Goal: Task Accomplishment & Management: Manage account settings

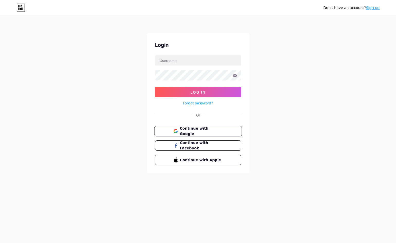
click at [196, 130] on span "Continue with Google" at bounding box center [201, 131] width 43 height 11
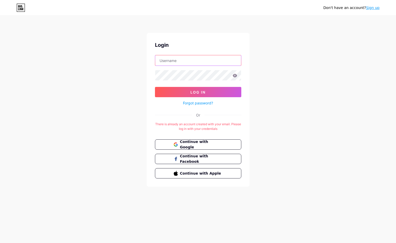
click at [188, 61] on input "text" at bounding box center [198, 60] width 86 height 10
type input "[EMAIL_ADDRESS][DOMAIN_NAME]"
click at [180, 84] on form "[EMAIL_ADDRESS][DOMAIN_NAME] Log In Forgot password?" at bounding box center [198, 80] width 86 height 51
click at [224, 59] on input "[EMAIL_ADDRESS][DOMAIN_NAME]" at bounding box center [198, 60] width 86 height 10
click at [388, 77] on div "Don't have an account? Sign up Login [EMAIL_ADDRESS][DOMAIN_NAME] Log In Forgot…" at bounding box center [198, 101] width 396 height 203
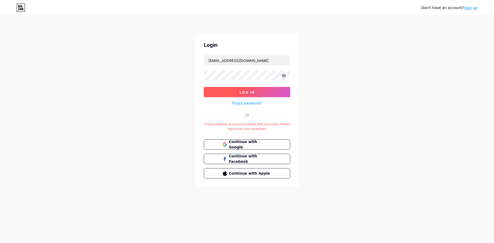
click at [243, 89] on button "Log In" at bounding box center [247, 92] width 86 height 10
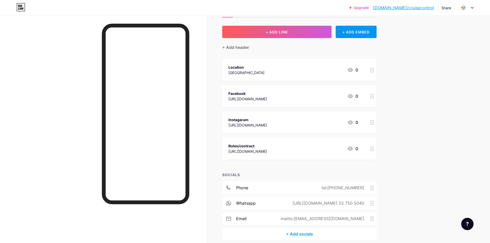
scroll to position [45, 0]
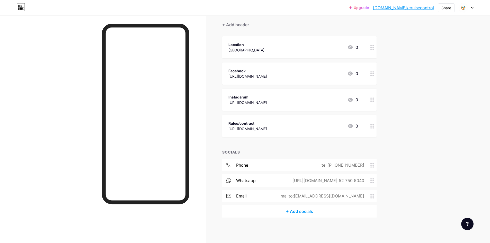
click at [372, 180] on circle at bounding box center [370, 180] width 1 height 1
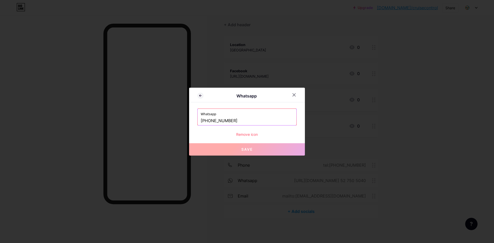
drag, startPoint x: 238, startPoint y: 122, endPoint x: 173, endPoint y: 122, distance: 65.6
click at [173, 122] on div "Whatsapp Whatsapp +971 52 750 5040 Remove icon Save" at bounding box center [247, 121] width 494 height 243
paste input "97152250507"
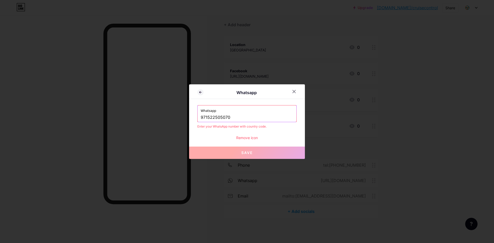
click at [201, 118] on input "971522505070" at bounding box center [247, 117] width 93 height 9
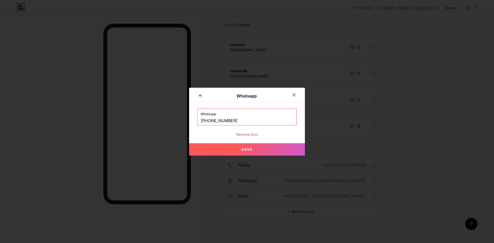
click at [242, 148] on span "Save" at bounding box center [247, 149] width 12 height 4
type input "https://wa.me/+971522505070"
